Goal: Information Seeking & Learning: Check status

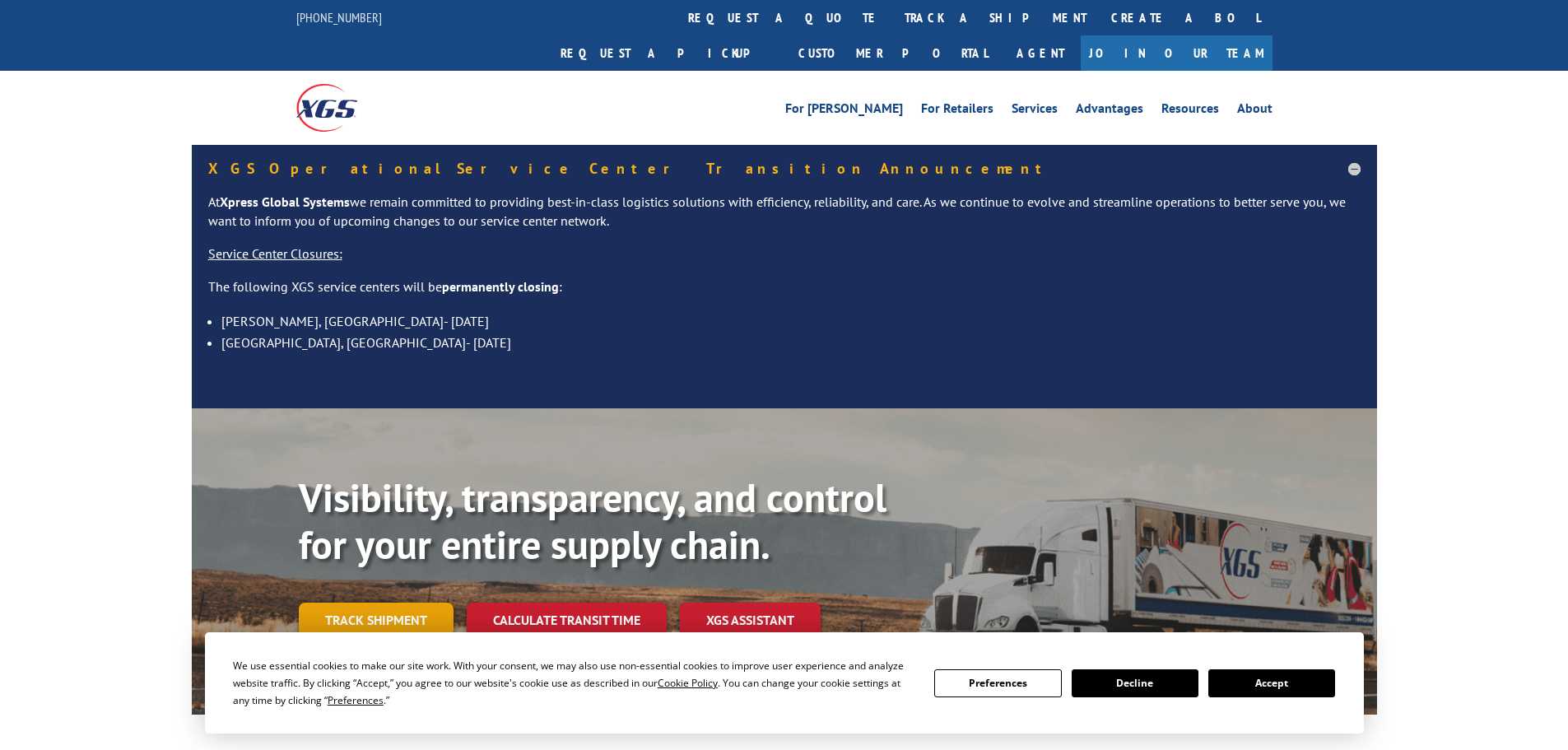
click at [416, 602] on link "Track shipment" at bounding box center [376, 619] width 155 height 35
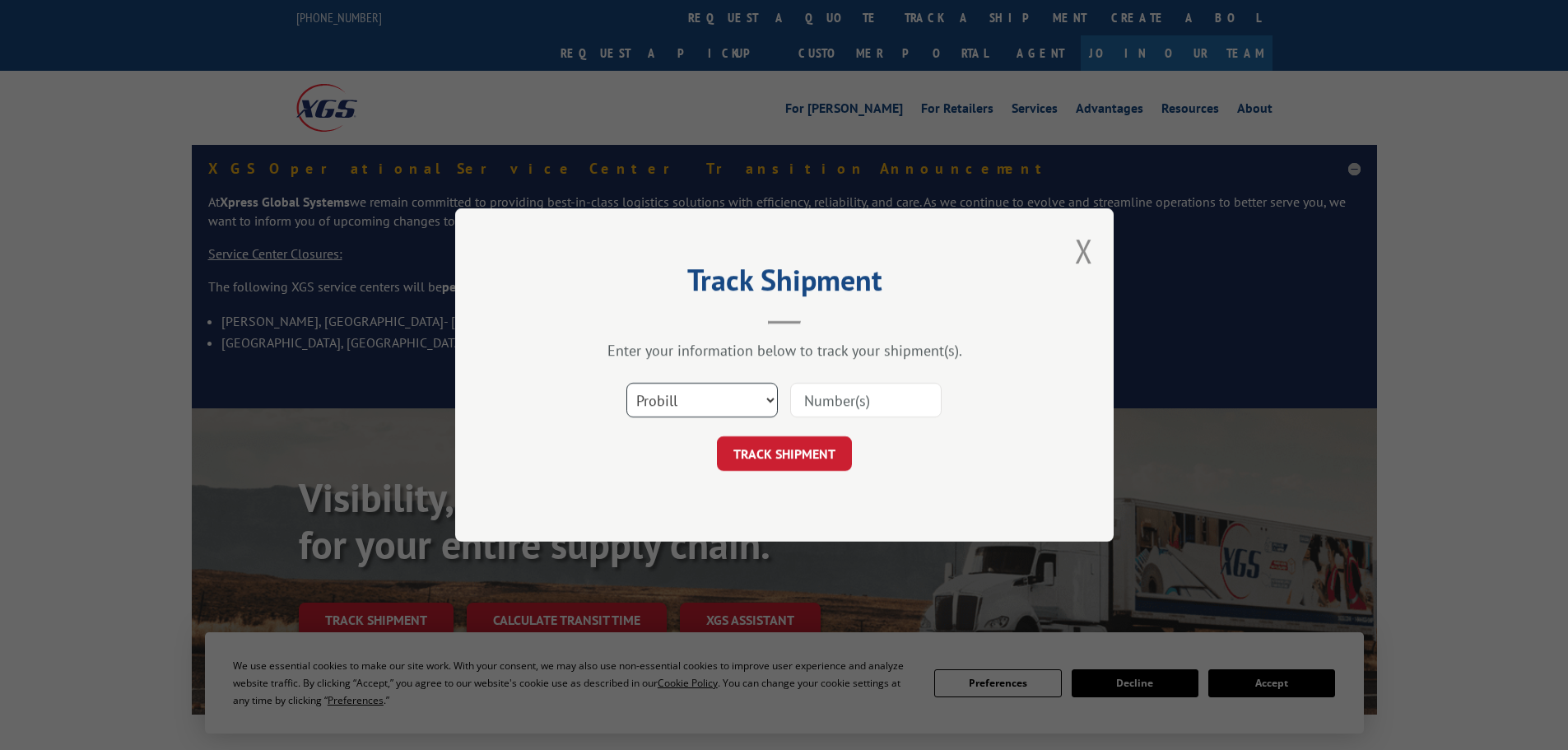
click at [657, 396] on select "Select category... Probill BOL PO" at bounding box center [702, 399] width 151 height 35
select select "bol"
click at [626, 383] on select "Select category... Probill BOL PO" at bounding box center [702, 399] width 151 height 35
click at [815, 405] on input at bounding box center [866, 399] width 151 height 35
paste input "5159892"
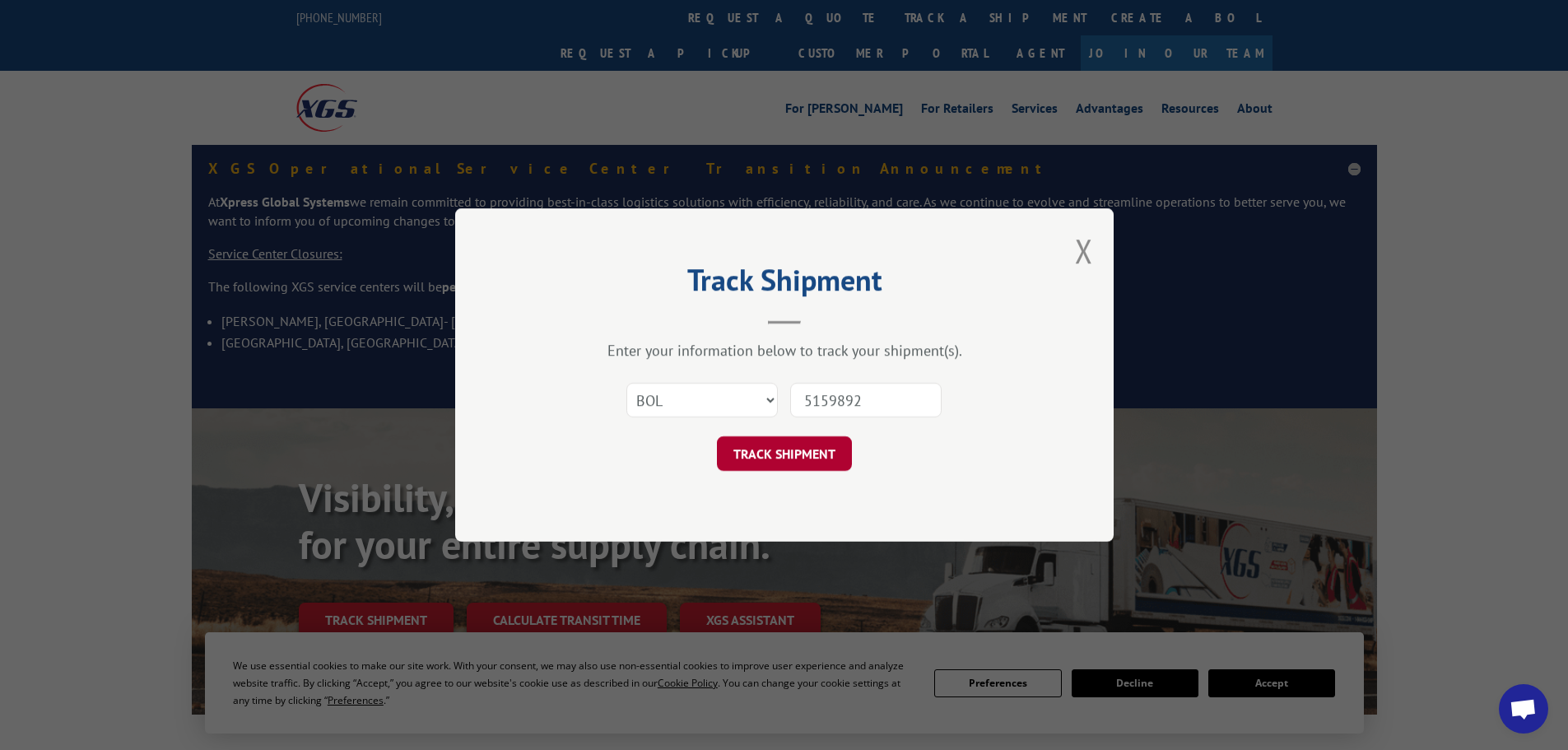
type input "5159892"
click at [783, 453] on button "TRACK SHIPMENT" at bounding box center [785, 453] width 135 height 35
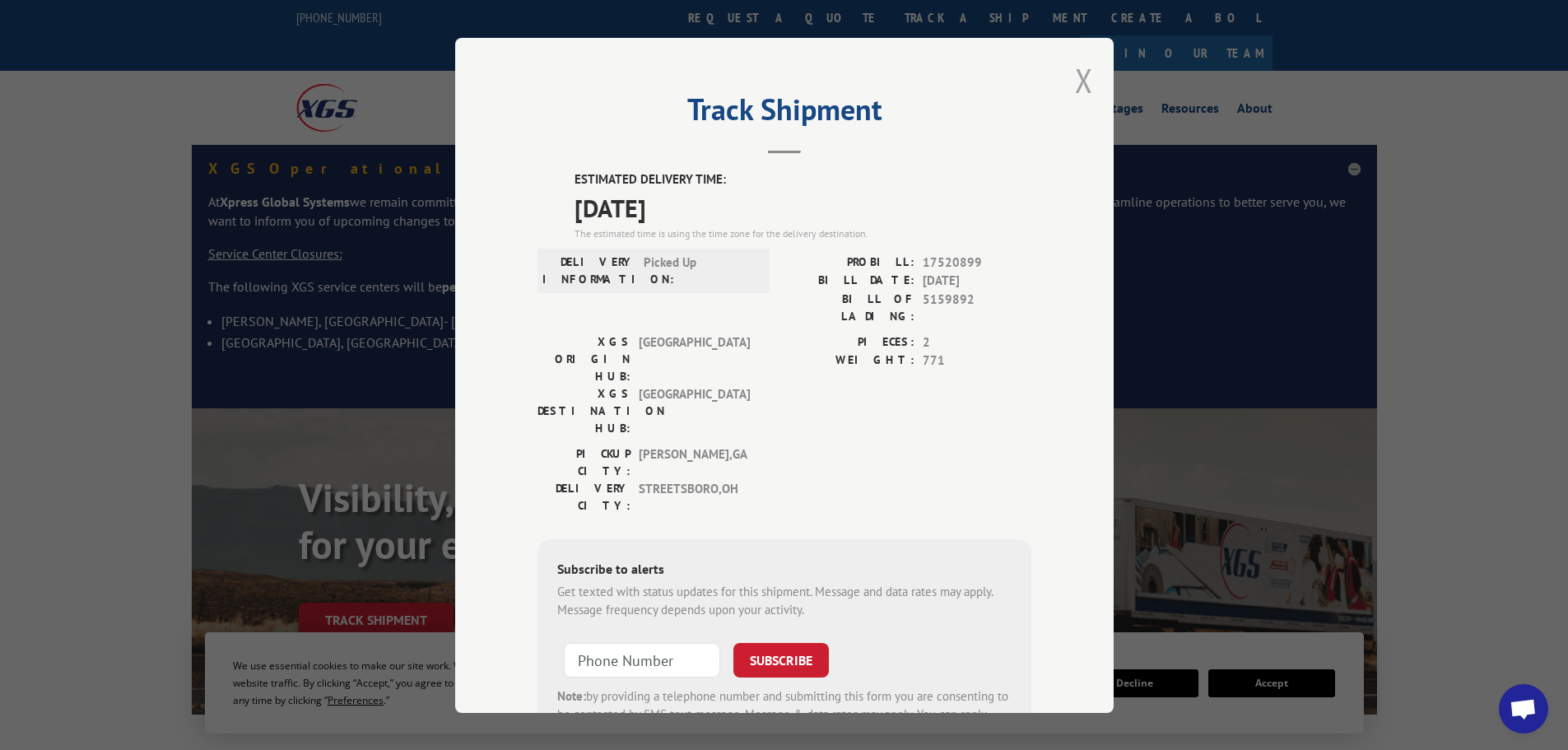
click at [1076, 79] on button "Close modal" at bounding box center [1084, 80] width 18 height 44
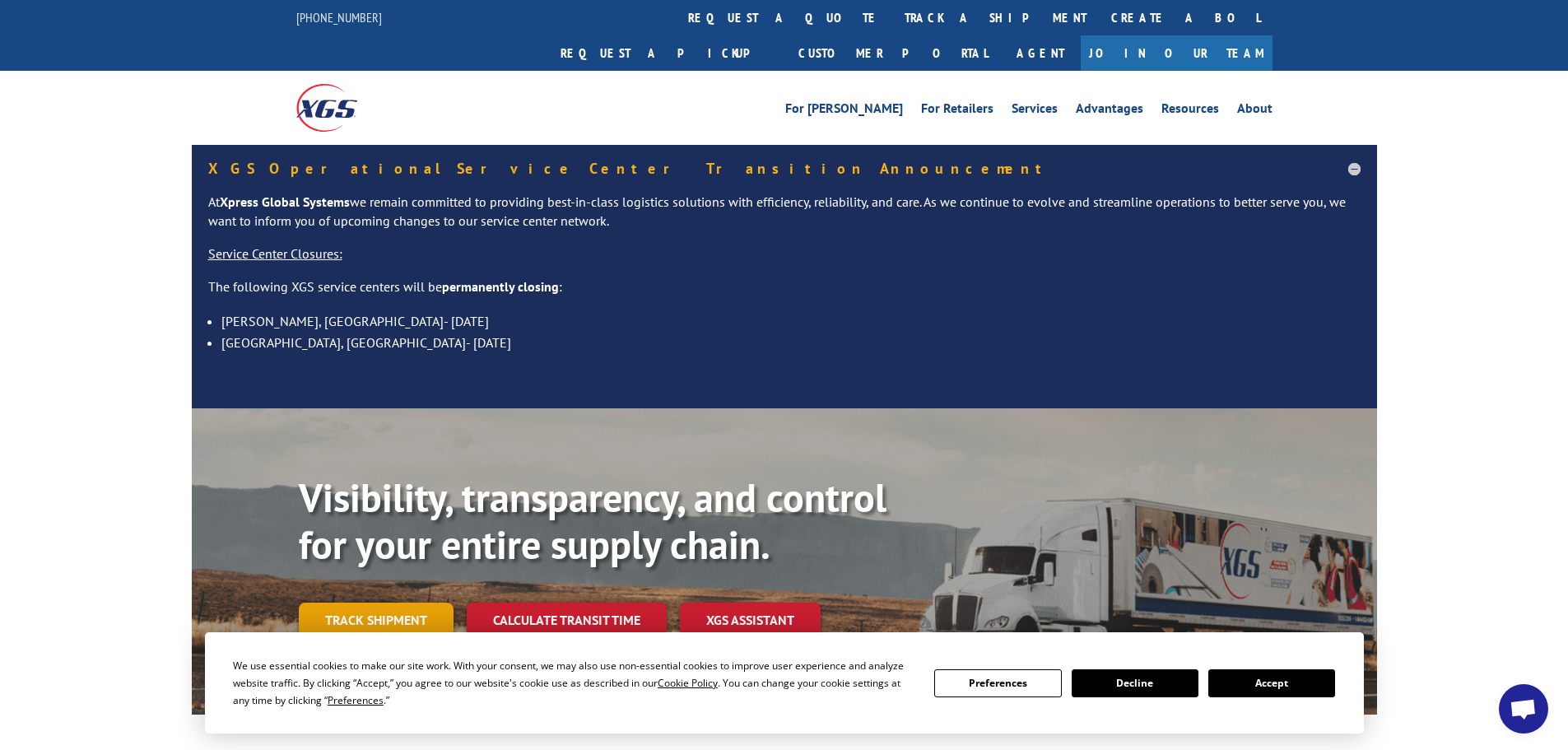
click at [381, 602] on link "Track shipment" at bounding box center [376, 619] width 155 height 35
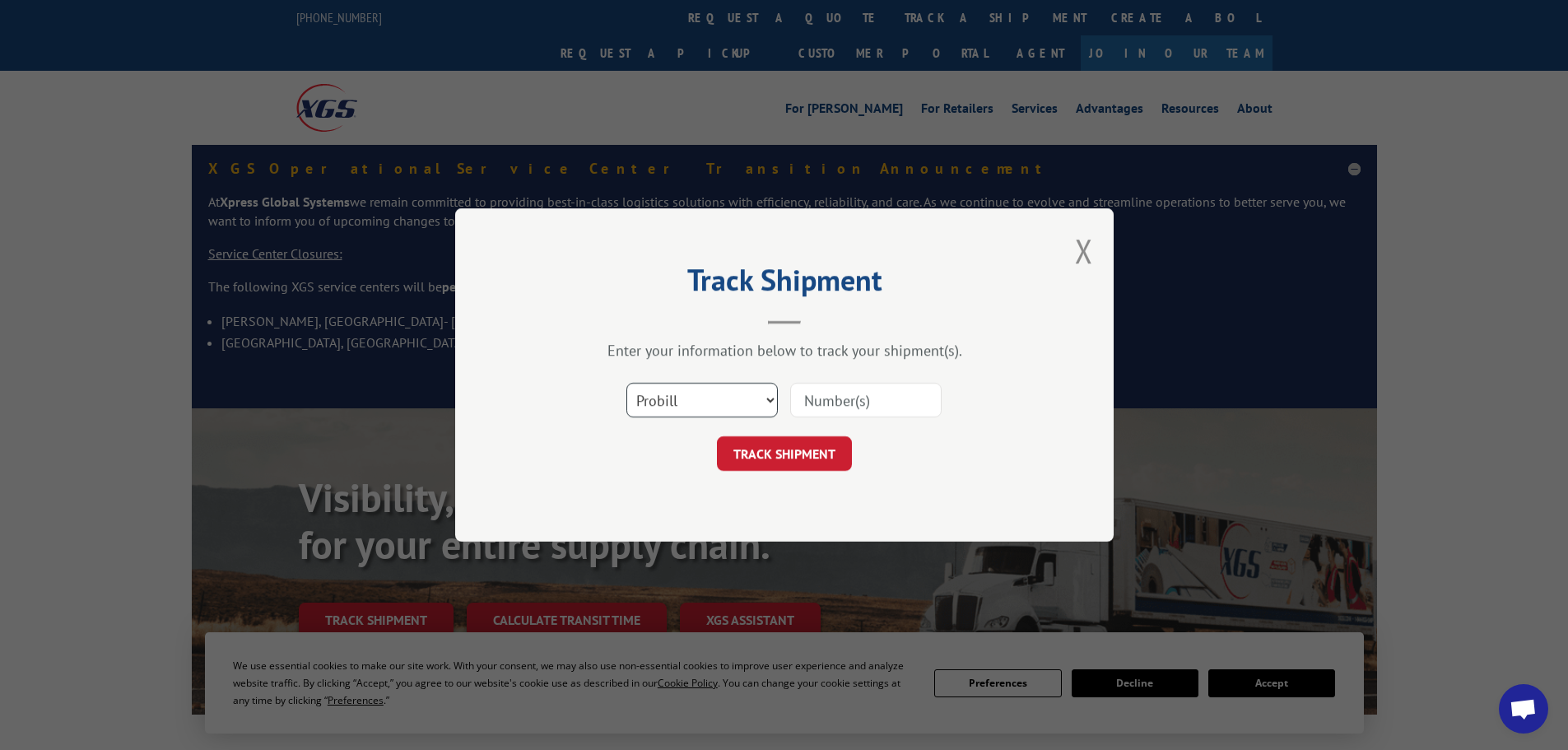
click at [672, 407] on select "Select category... Probill BOL PO" at bounding box center [702, 399] width 151 height 35
select select "bol"
click at [626, 383] on select "Select category... Probill BOL PO" at bounding box center [702, 399] width 151 height 35
paste input "5159892"
type input "5159892"
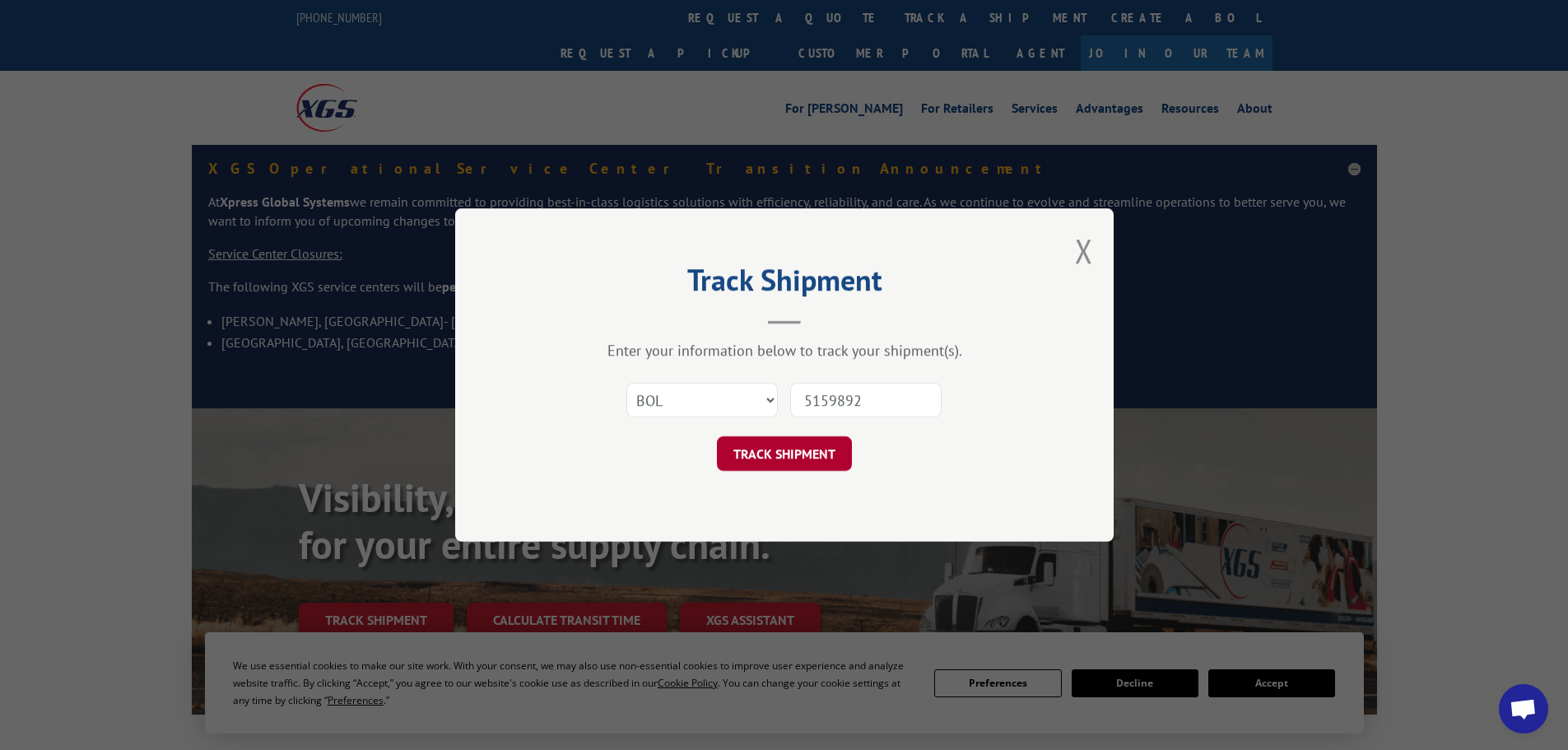
click at [760, 463] on button "TRACK SHIPMENT" at bounding box center [785, 453] width 135 height 35
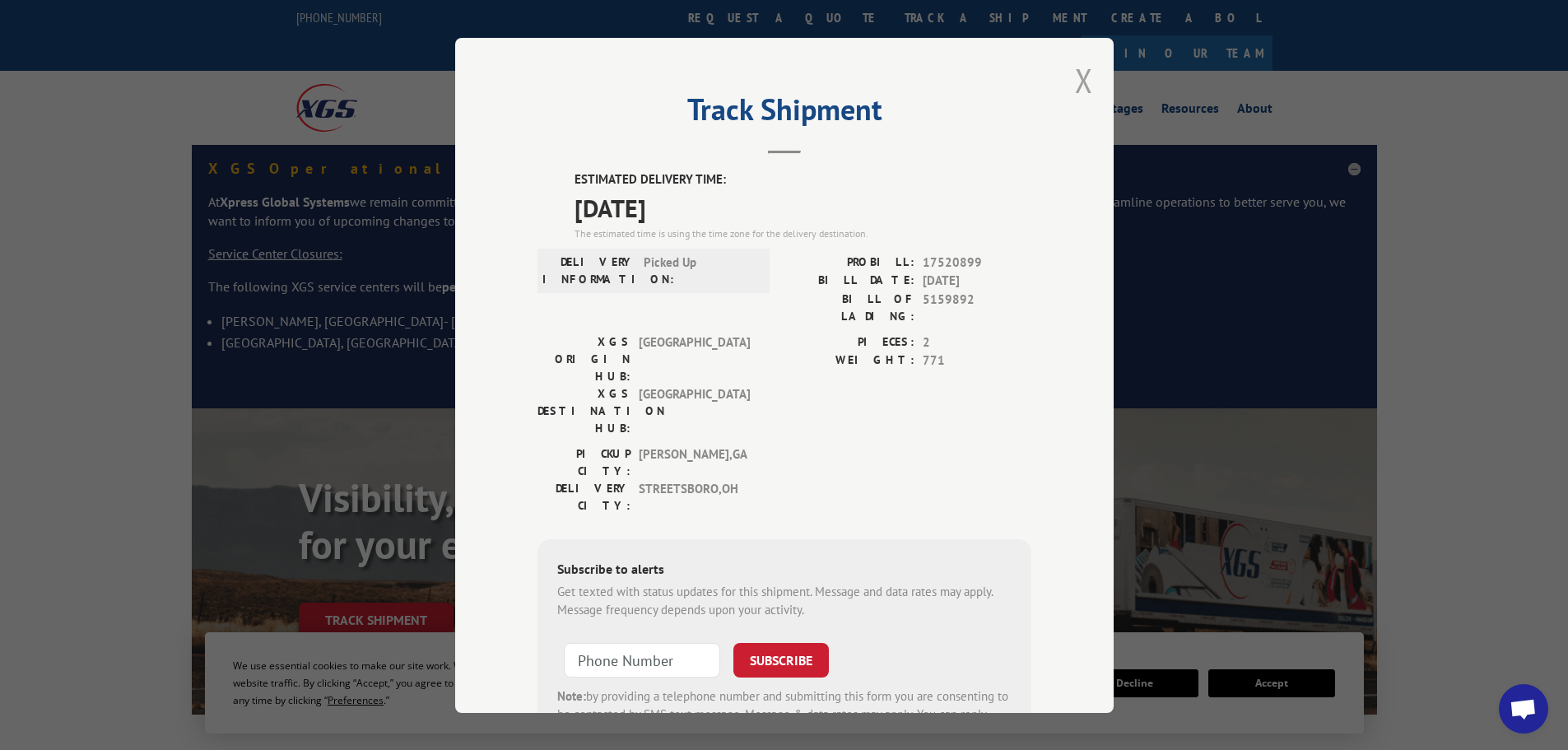
click at [1080, 88] on button "Close modal" at bounding box center [1084, 80] width 18 height 44
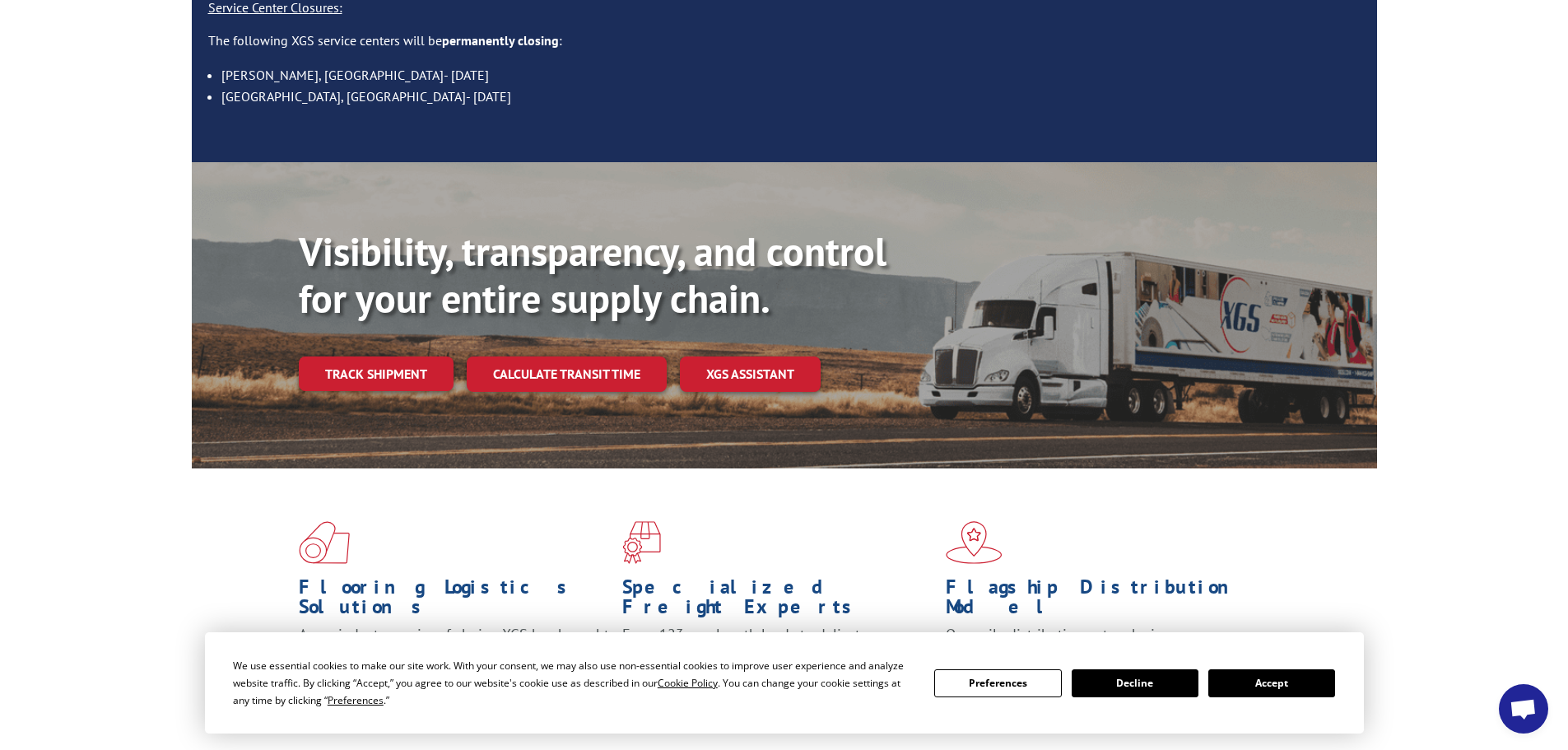
scroll to position [247, 0]
click at [368, 356] on link "Track shipment" at bounding box center [376, 373] width 155 height 35
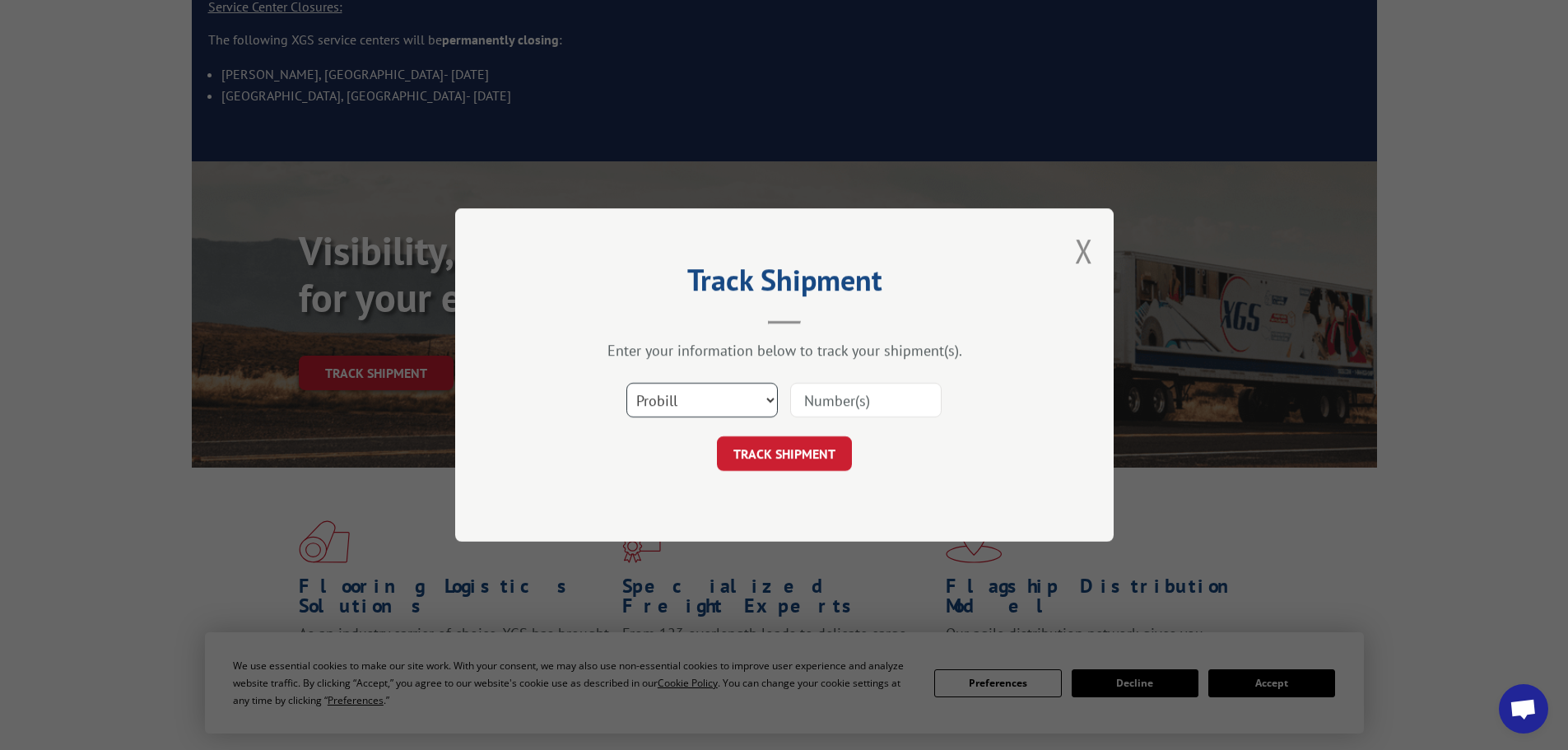
click at [678, 407] on select "Select category... Probill BOL PO" at bounding box center [702, 399] width 151 height 35
select select "bol"
click at [626, 383] on select "Select category... Probill BOL PO" at bounding box center [702, 399] width 151 height 35
paste input "5144337"
type input "5144337"
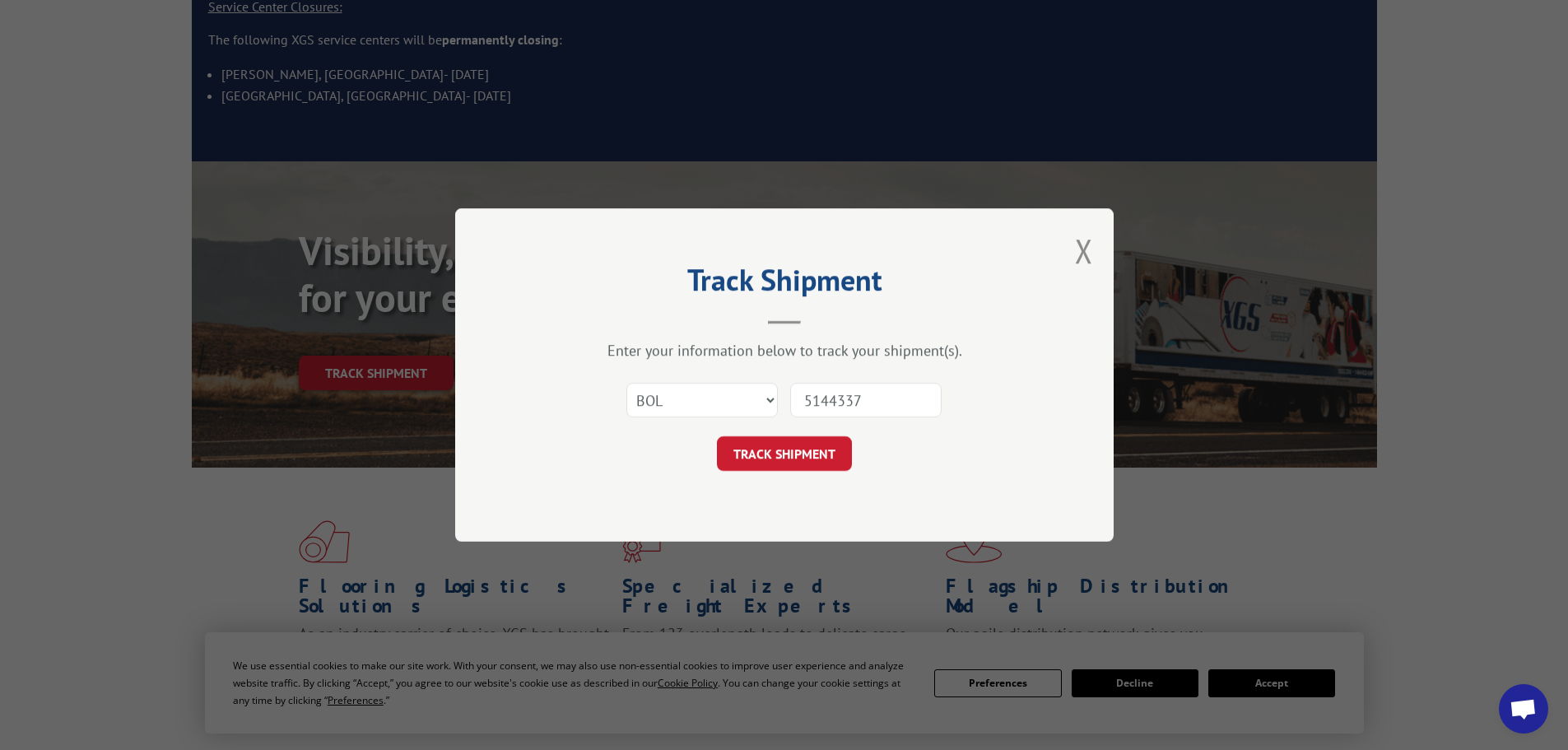
click at [776, 453] on button "TRACK SHIPMENT" at bounding box center [785, 453] width 135 height 35
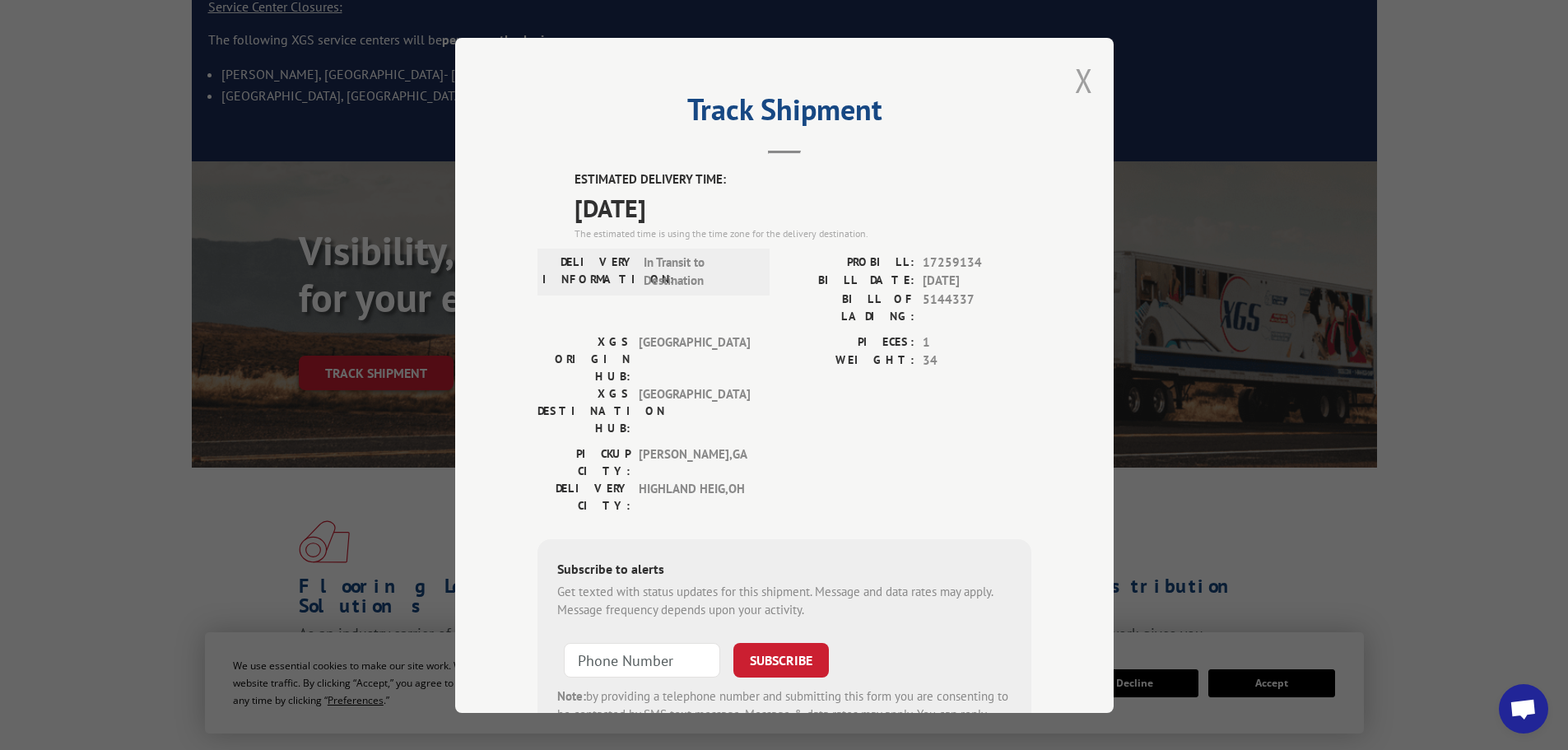
click at [1075, 88] on button "Close modal" at bounding box center [1084, 80] width 18 height 44
